Goal: Browse casually: Explore the website without a specific task or goal

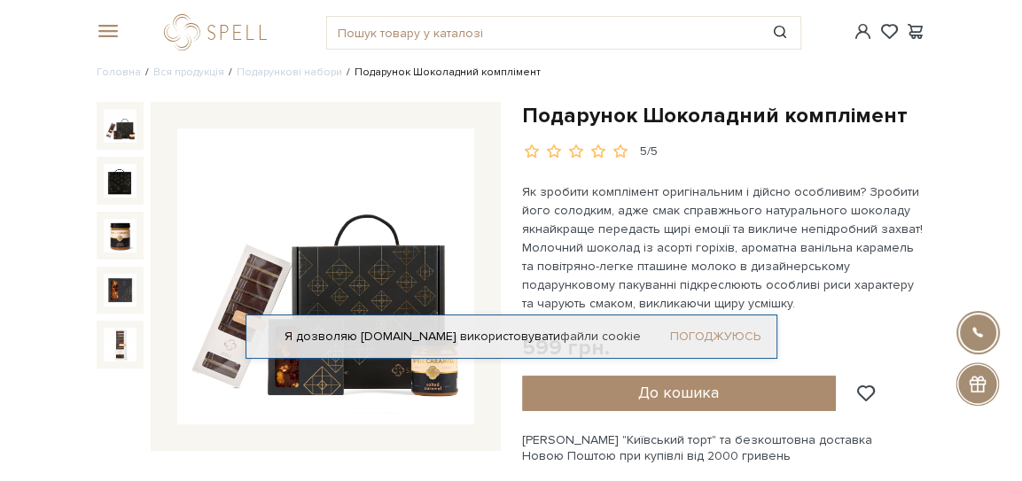
click at [698, 332] on link "Погоджуюсь" at bounding box center [715, 337] width 90 height 16
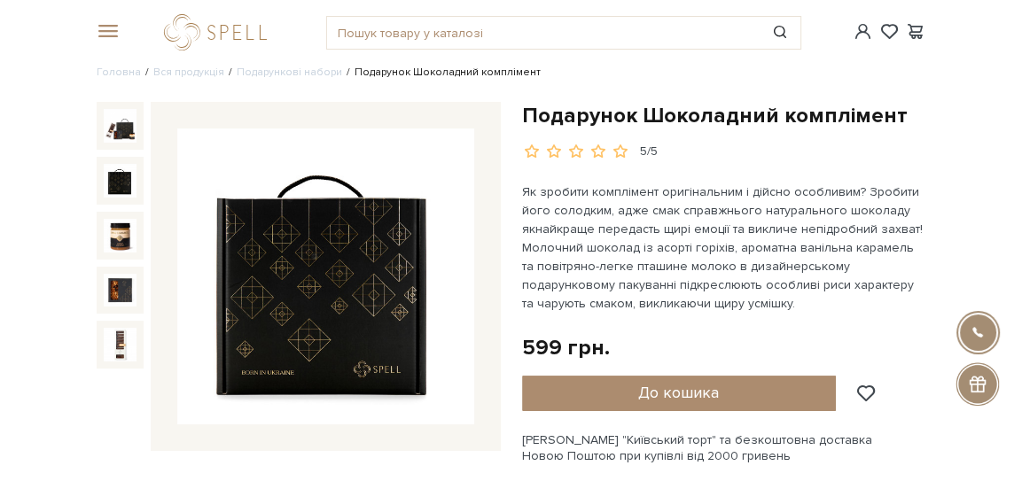
click at [124, 190] on img at bounding box center [121, 181] width 34 height 34
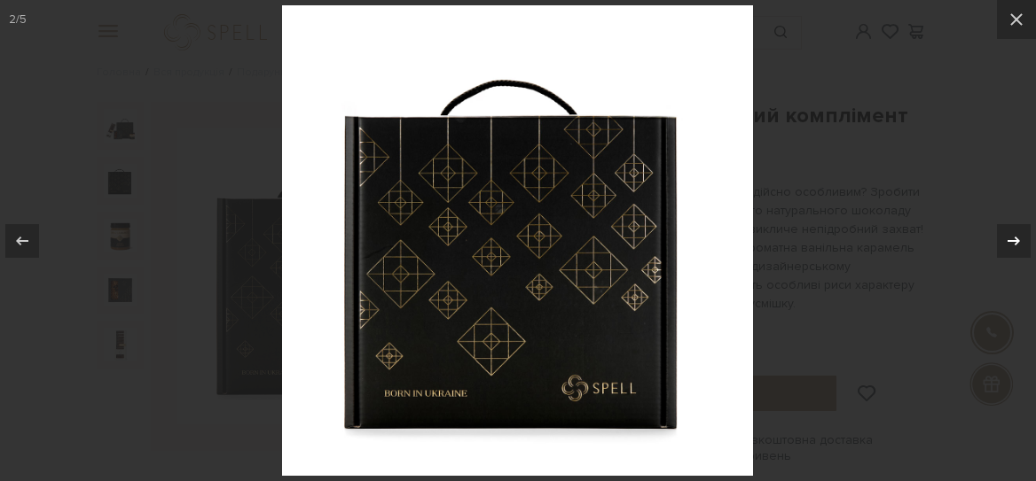
click at [1018, 247] on icon at bounding box center [1013, 241] width 21 height 21
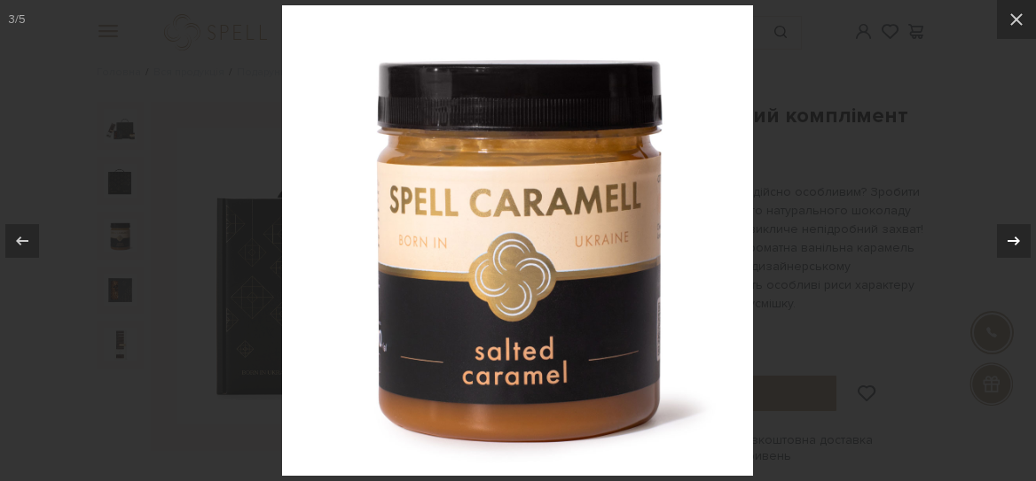
click at [1018, 247] on icon at bounding box center [1013, 241] width 21 height 21
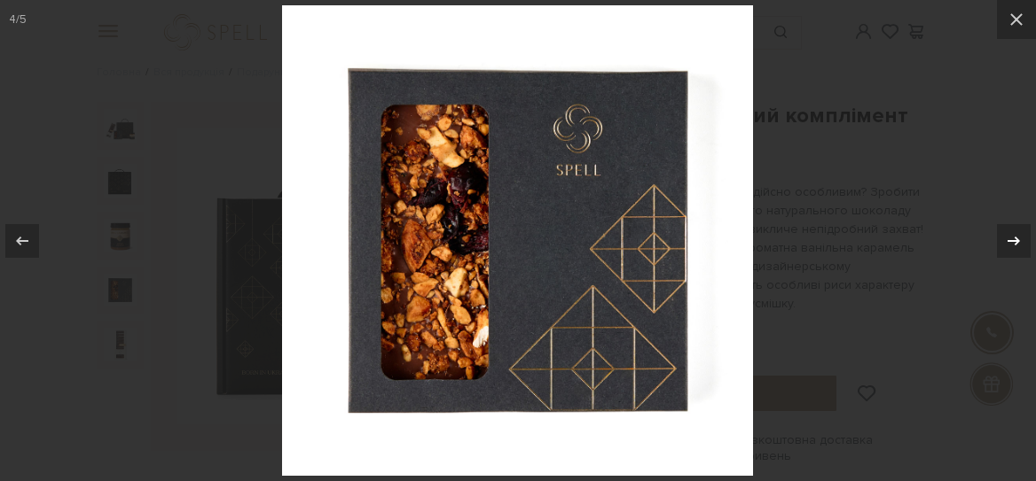
click at [1018, 247] on icon at bounding box center [1013, 241] width 21 height 21
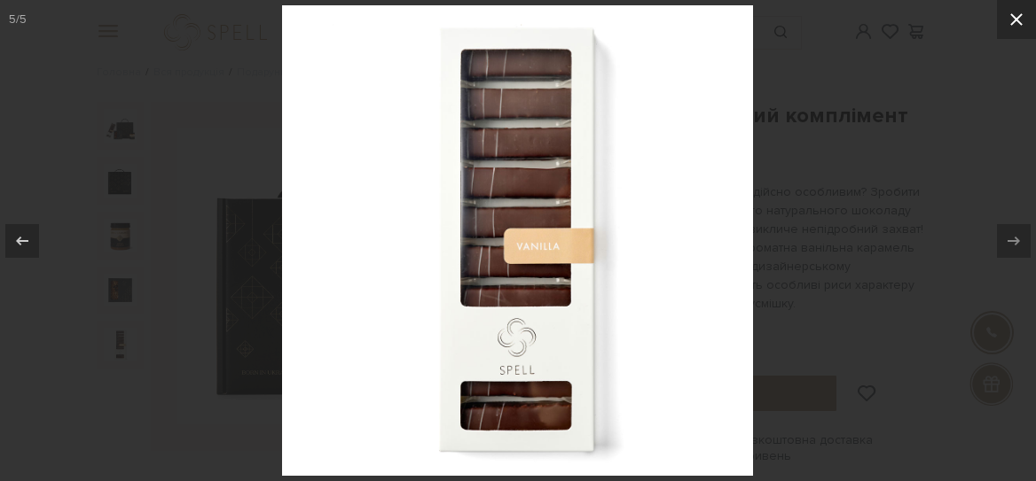
click at [1011, 21] on icon at bounding box center [1015, 19] width 21 height 21
